Goal: Check status: Check status

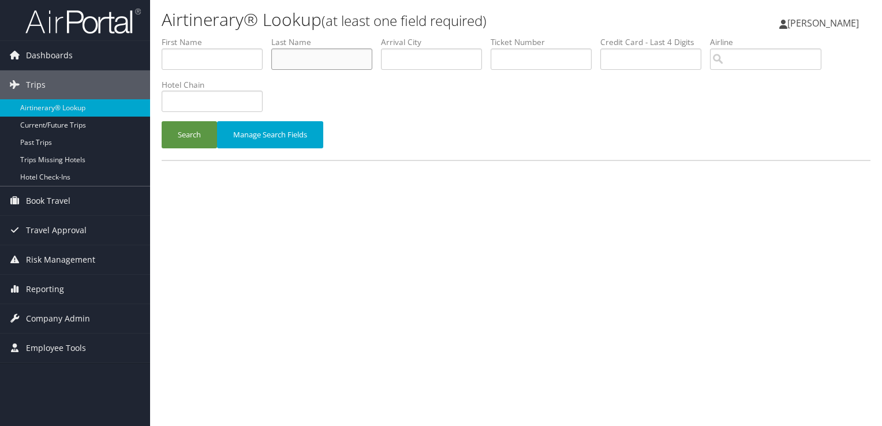
click at [317, 57] on input "text" at bounding box center [321, 59] width 101 height 21
click at [323, 59] on input "text" at bounding box center [321, 59] width 101 height 21
type input "conway"
click at [162, 121] on button "Search" at bounding box center [189, 134] width 55 height 27
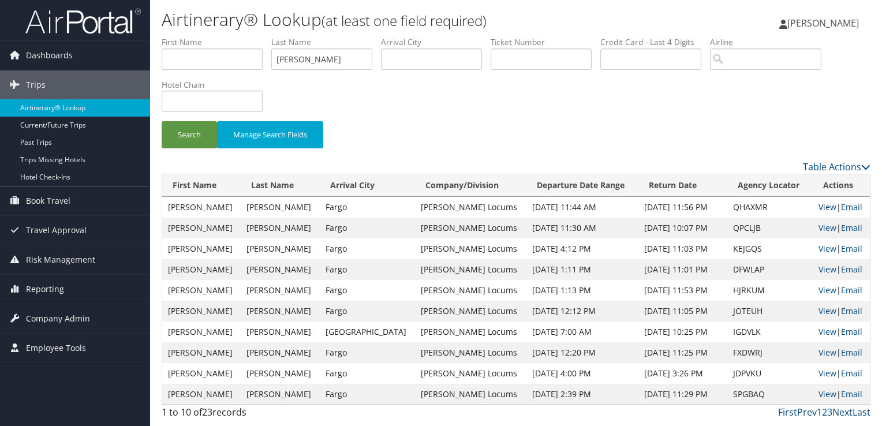
click at [819, 202] on link "View" at bounding box center [828, 207] width 18 height 11
drag, startPoint x: 310, startPoint y: 58, endPoint x: 251, endPoint y: 64, distance: 58.6
click at [251, 36] on ul "First Name Last Name conway Departure City Arrival City Company/Division Airpor…" at bounding box center [516, 36] width 709 height 0
click at [162, 121] on button "Search" at bounding box center [189, 134] width 55 height 27
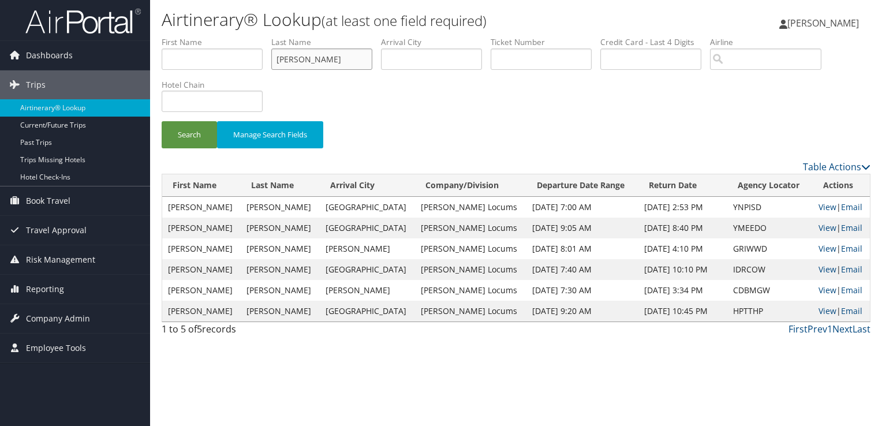
type input "schwartz"
click at [162, 121] on button "Search" at bounding box center [189, 134] width 55 height 27
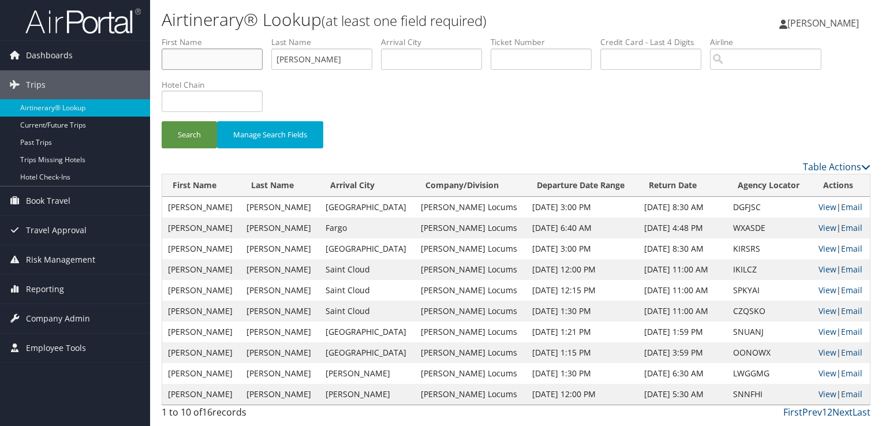
click at [228, 59] on input "text" at bounding box center [212, 59] width 101 height 21
type input "michael"
click at [162, 121] on button "Search" at bounding box center [189, 134] width 55 height 27
click at [440, 121] on div "Search Manage Search Fields" at bounding box center [516, 140] width 726 height 39
click at [819, 228] on link "View" at bounding box center [828, 227] width 18 height 11
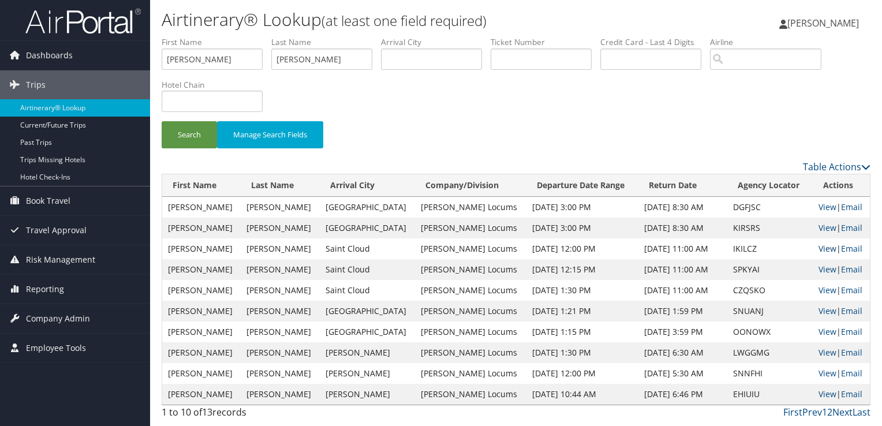
click at [822, 251] on link "View" at bounding box center [828, 248] width 18 height 11
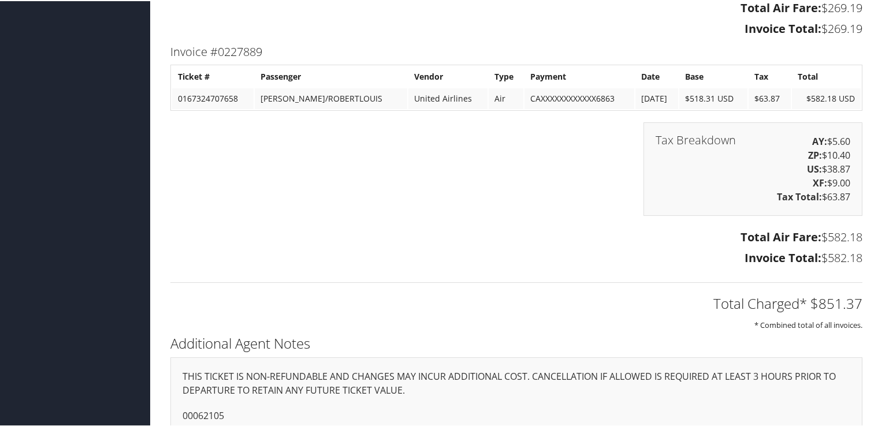
scroll to position [2122, 0]
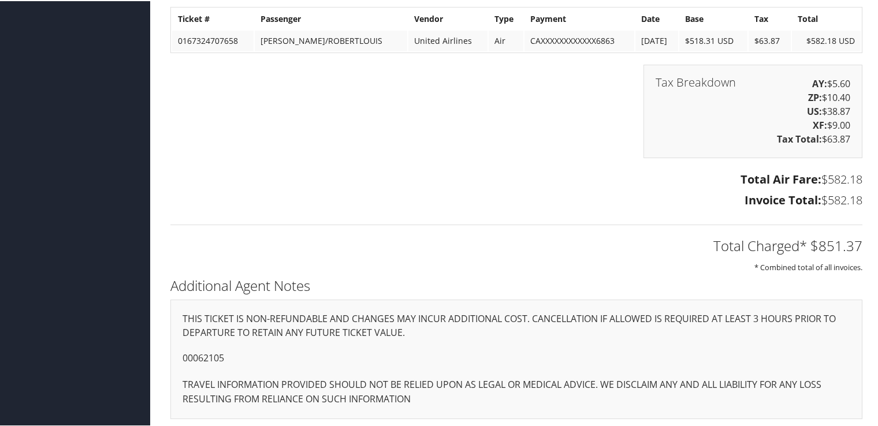
click at [210, 355] on p "00062105" at bounding box center [516, 357] width 668 height 15
copy p "00062105"
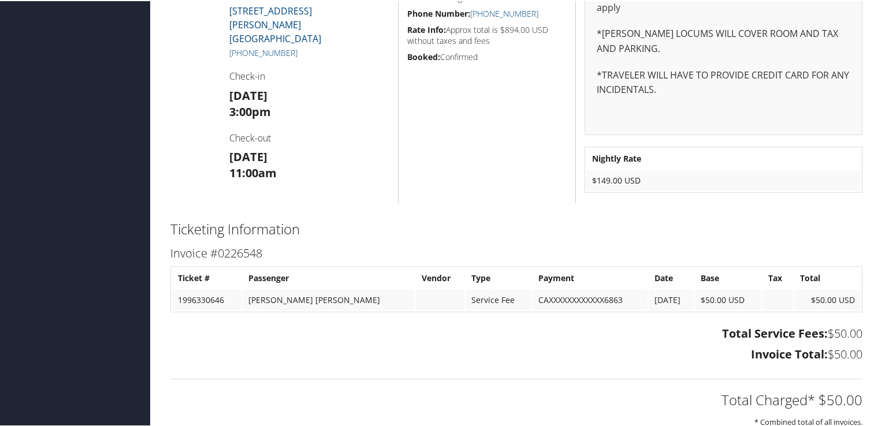
scroll to position [693, 0]
